Goal: Information Seeking & Learning: Learn about a topic

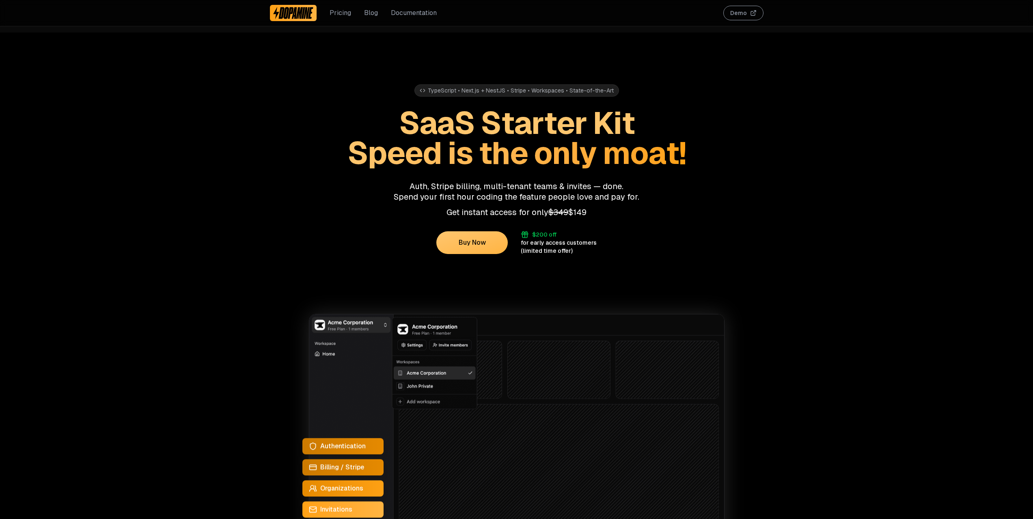
click at [374, 12] on link "Blog" at bounding box center [371, 13] width 14 height 10
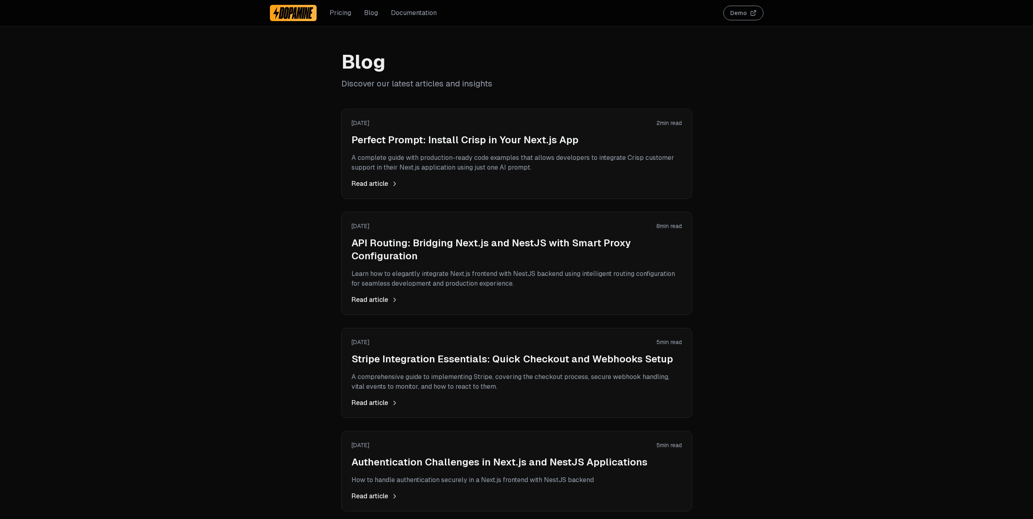
click at [386, 135] on h2 "Perfect Prompt: Install Crisp in Your Next.js App" at bounding box center [517, 140] width 330 height 13
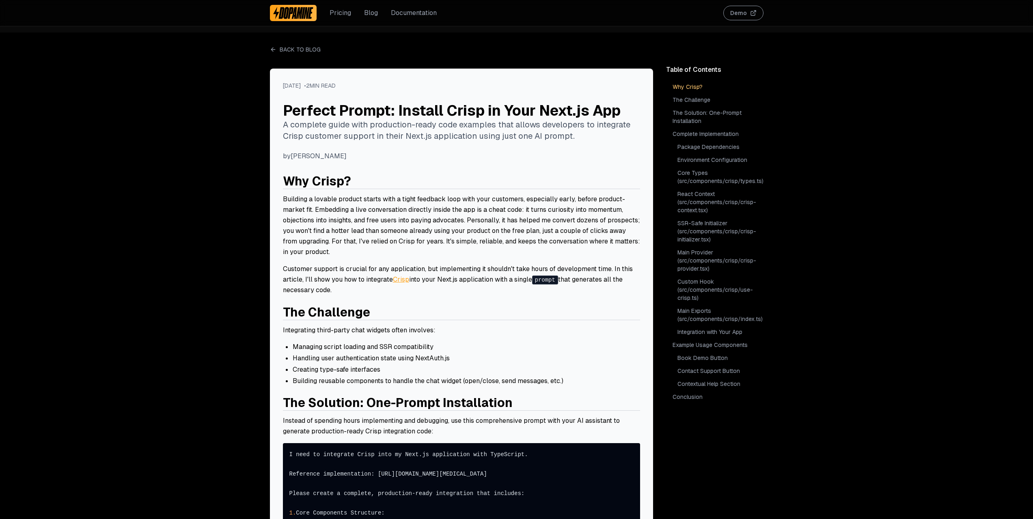
click at [306, 47] on link "Back to Blog" at bounding box center [295, 49] width 51 height 8
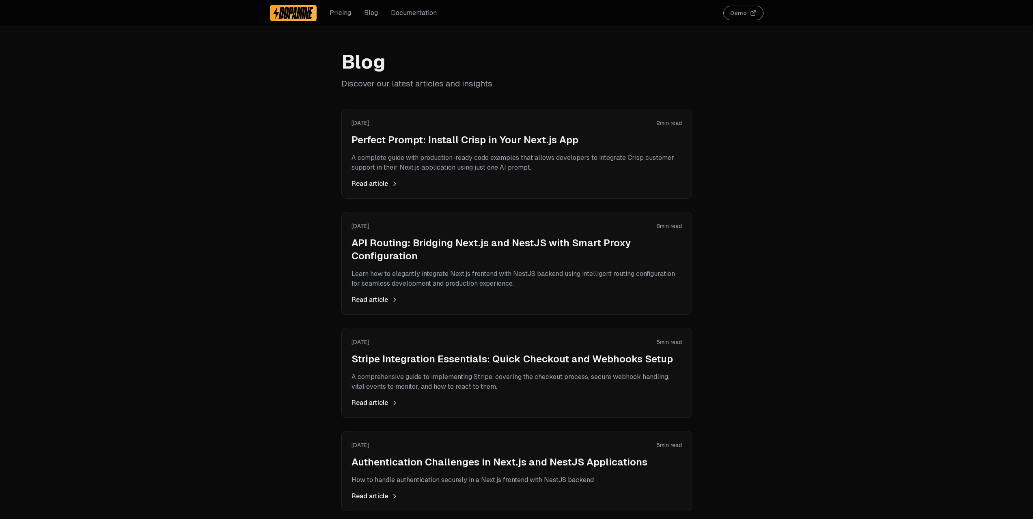
click at [297, 7] on img at bounding box center [293, 12] width 41 height 13
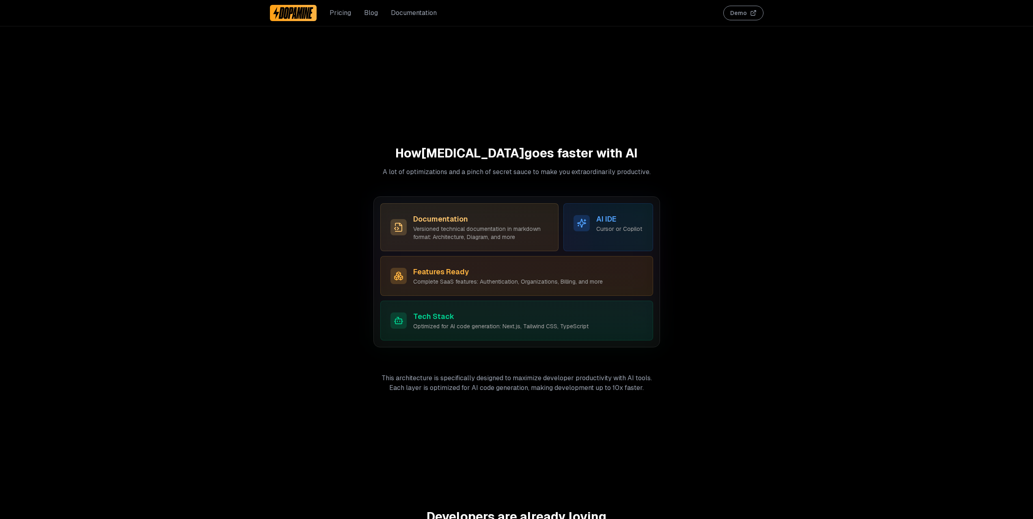
scroll to position [2395, 0]
